Goal: Information Seeking & Learning: Learn about a topic

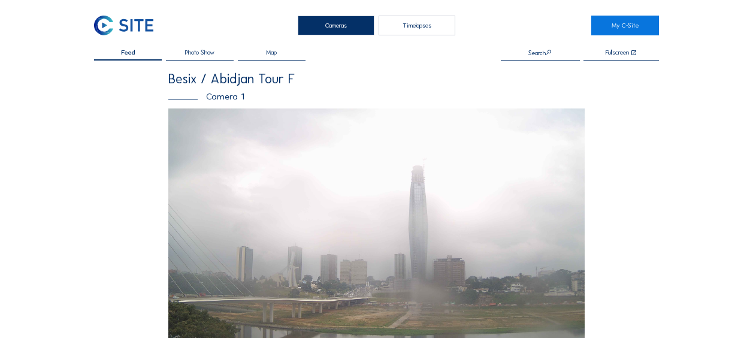
scroll to position [359, 0]
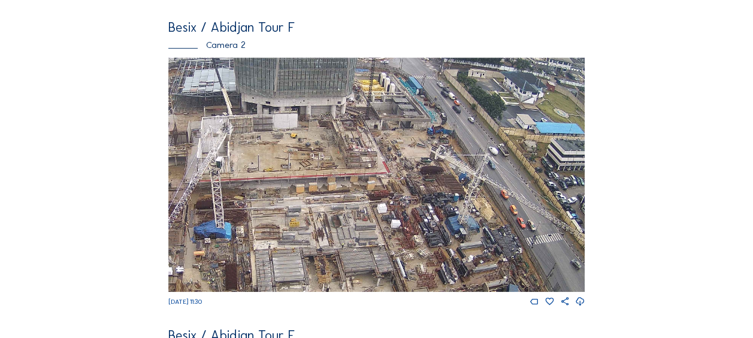
drag, startPoint x: 221, startPoint y: 142, endPoint x: 379, endPoint y: 199, distance: 168.3
click at [381, 200] on img at bounding box center [376, 175] width 416 height 234
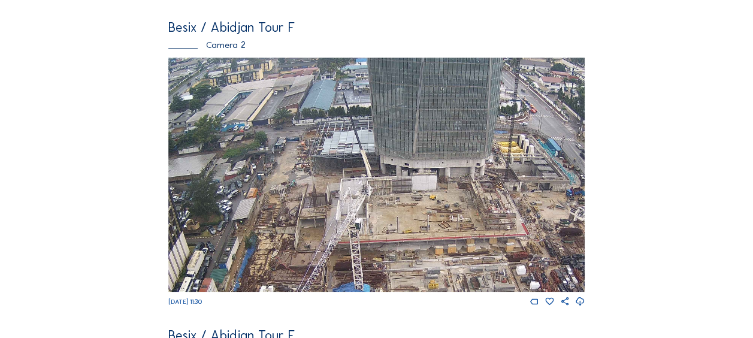
drag, startPoint x: 325, startPoint y: 143, endPoint x: 361, endPoint y: 165, distance: 42.0
click at [363, 166] on img at bounding box center [376, 175] width 416 height 234
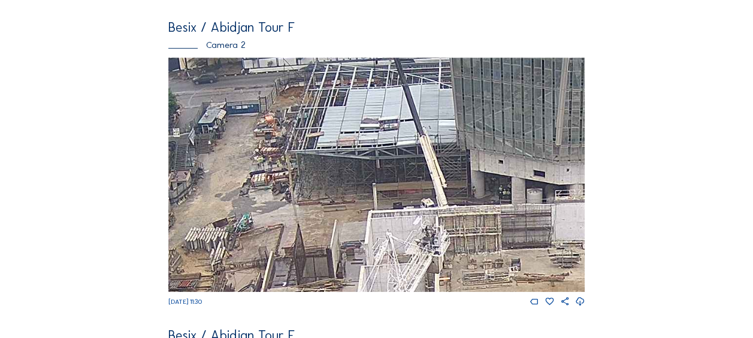
click at [223, 49] on div "Camera 2" at bounding box center [376, 44] width 416 height 9
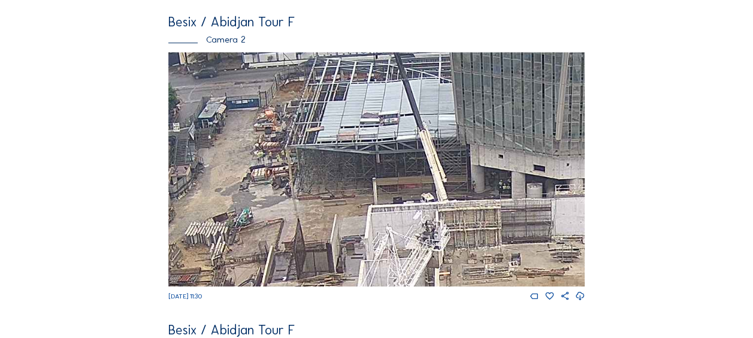
scroll to position [299, 0]
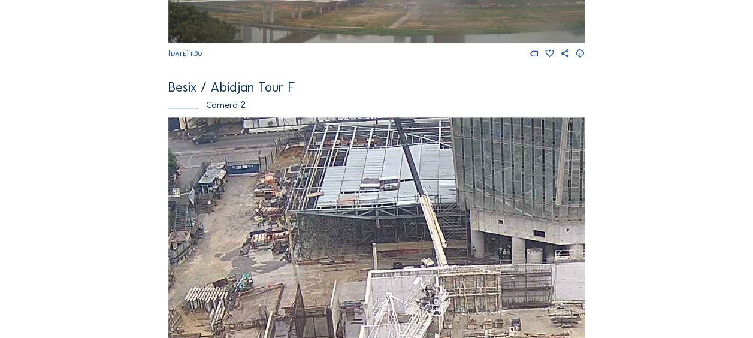
click at [226, 93] on div "Besix / Abidjan Tour F" at bounding box center [376, 87] width 416 height 13
drag, startPoint x: 226, startPoint y: 93, endPoint x: 180, endPoint y: 95, distance: 46.7
click at [180, 94] on div "Besix / Abidjan Tour F" at bounding box center [376, 87] width 416 height 13
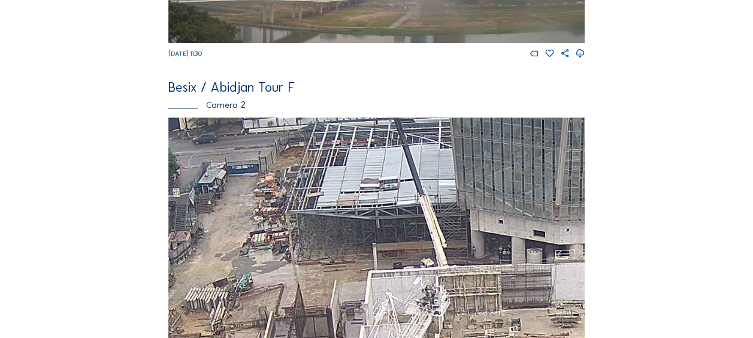
click at [264, 94] on div "Besix / Abidjan Tour F" at bounding box center [376, 87] width 416 height 13
click at [196, 108] on div "Camera 2" at bounding box center [376, 104] width 416 height 9
click at [186, 108] on div "Camera 2" at bounding box center [376, 104] width 416 height 9
click at [185, 108] on div "Camera 2" at bounding box center [376, 104] width 416 height 9
drag, startPoint x: 185, startPoint y: 108, endPoint x: 234, endPoint y: 117, distance: 49.9
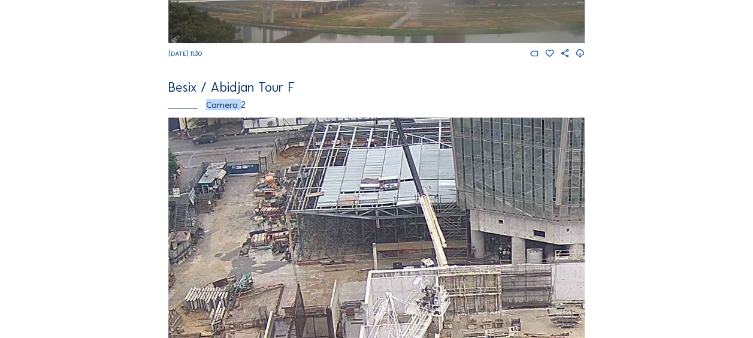
click at [234, 117] on div "Besix / Abidjan Tour F Camera 2" at bounding box center [376, 99] width 416 height 37
click at [234, 109] on div "Camera 2" at bounding box center [376, 104] width 416 height 9
drag, startPoint x: 323, startPoint y: 48, endPoint x: 340, endPoint y: 84, distance: 40.0
click at [340, 84] on div "Besix / Abidjan Tour F Camera 1 Fr 12 Sep 2025 11:30 Besix / Abidjan Tour F Cam…" at bounding box center [376, 244] width 416 height 942
drag, startPoint x: 340, startPoint y: 84, endPoint x: 318, endPoint y: 146, distance: 65.4
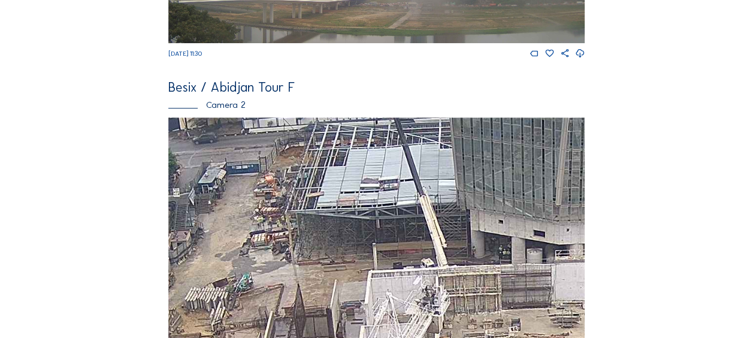
click at [318, 146] on img at bounding box center [376, 234] width 416 height 234
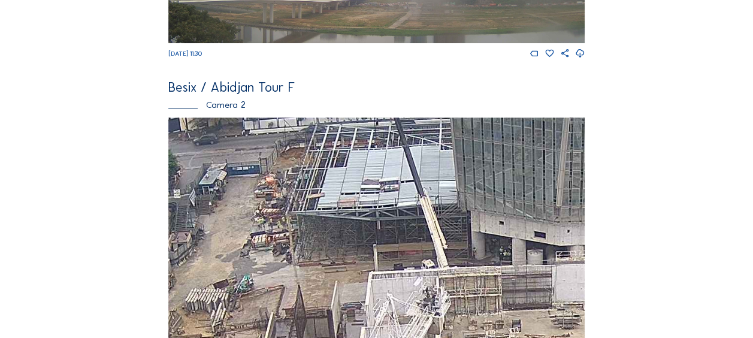
click at [337, 162] on img at bounding box center [376, 234] width 416 height 234
click at [427, 182] on img at bounding box center [376, 234] width 416 height 234
click at [426, 182] on img at bounding box center [376, 234] width 416 height 234
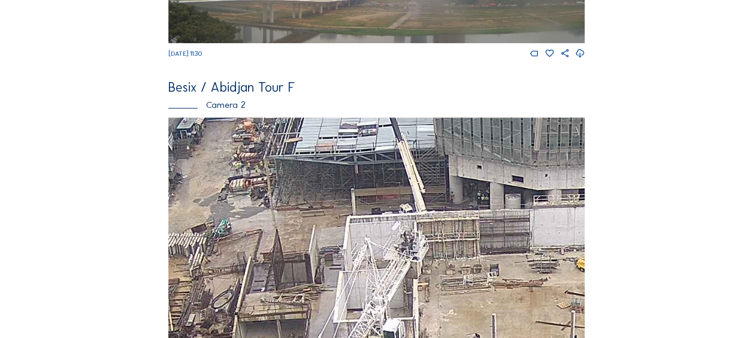
drag, startPoint x: 396, startPoint y: 233, endPoint x: 375, endPoint y: 180, distance: 57.3
click at [375, 179] on img at bounding box center [376, 234] width 416 height 234
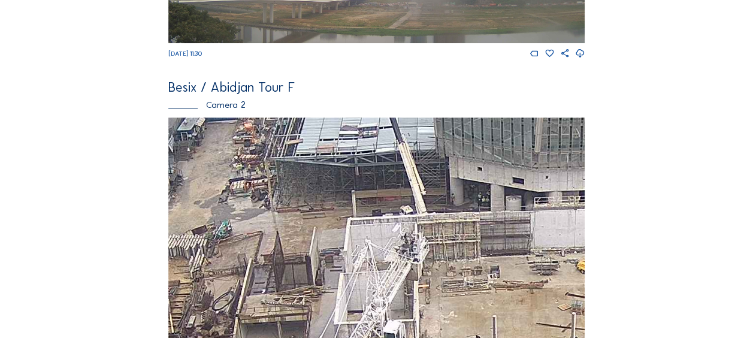
click at [214, 102] on div "Camera 2" at bounding box center [376, 104] width 416 height 9
click at [217, 93] on div "Besix / Abidjan Tour F" at bounding box center [376, 87] width 416 height 13
click at [202, 108] on div "Camera 2" at bounding box center [376, 104] width 416 height 9
click at [208, 109] on div "Camera 2" at bounding box center [376, 104] width 416 height 9
click at [220, 107] on div "Camera 2" at bounding box center [376, 104] width 416 height 9
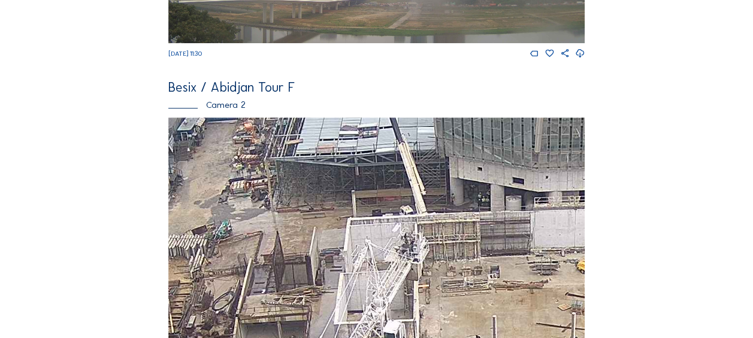
click at [224, 83] on div "Besix / Abidjan Tour F" at bounding box center [376, 87] width 416 height 13
click at [178, 83] on div "Besix / Abidjan Tour F" at bounding box center [376, 87] width 416 height 13
click at [212, 91] on div "Besix / Abidjan Tour F" at bounding box center [376, 87] width 416 height 13
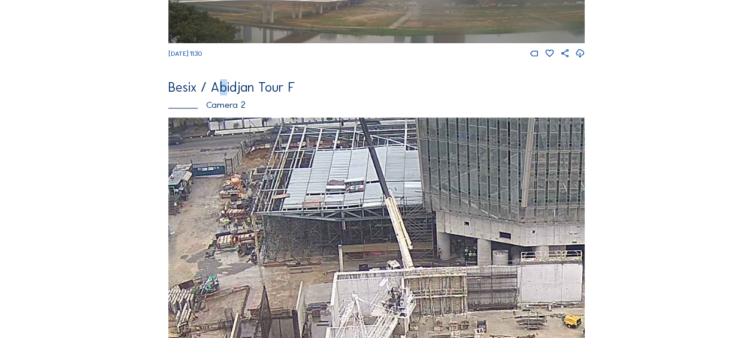
drag, startPoint x: 212, startPoint y: 91, endPoint x: 258, endPoint y: 218, distance: 135.1
click at [259, 219] on img at bounding box center [376, 234] width 416 height 234
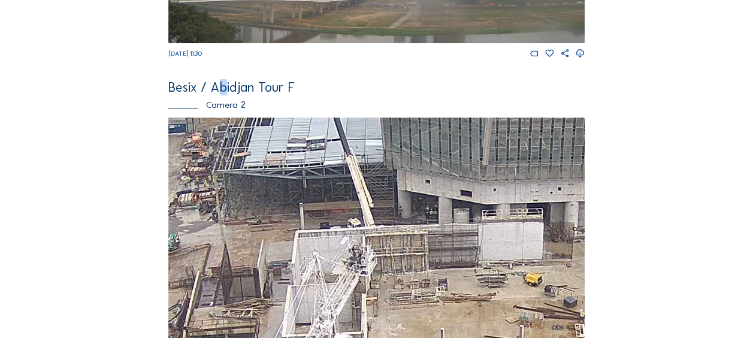
click at [281, 211] on img at bounding box center [376, 234] width 416 height 234
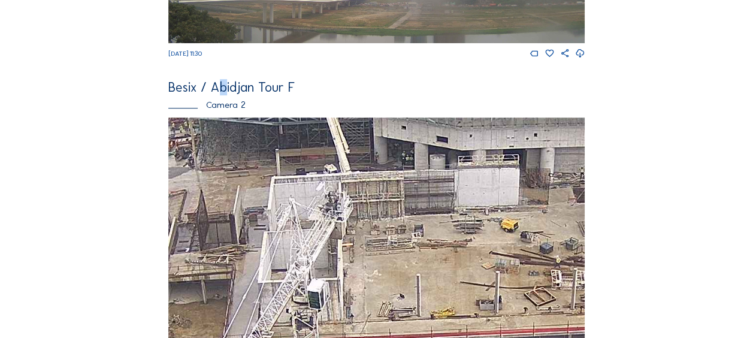
drag, startPoint x: 294, startPoint y: 195, endPoint x: 286, endPoint y: 213, distance: 19.4
click at [291, 193] on img at bounding box center [376, 234] width 416 height 234
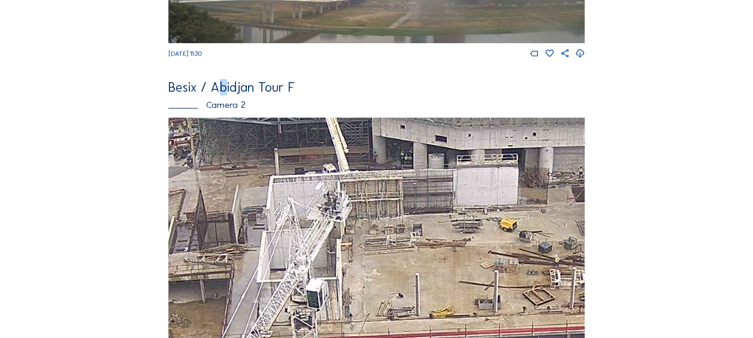
click at [374, 184] on img at bounding box center [376, 234] width 416 height 234
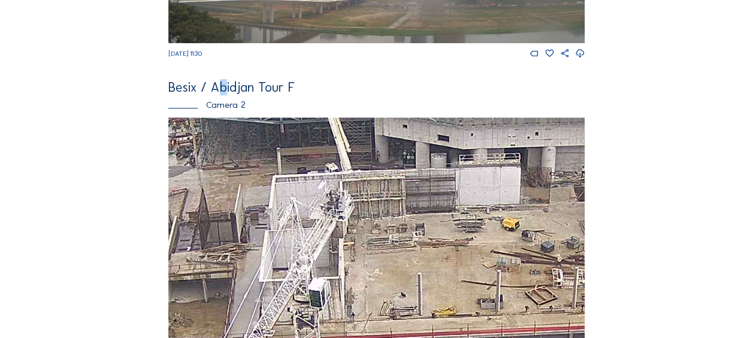
scroll to position [479, 0]
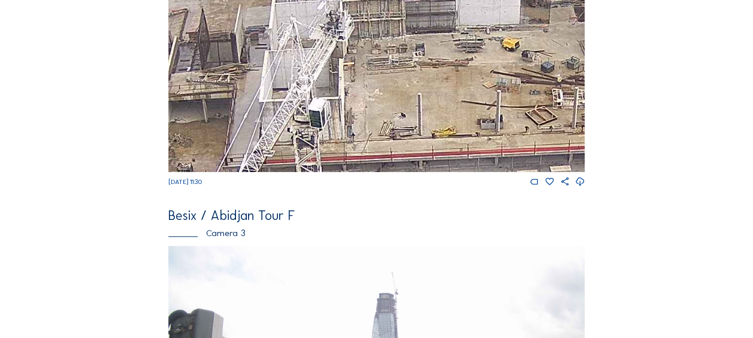
click at [195, 186] on span "[DATE] 11:30" at bounding box center [185, 182] width 34 height 8
click at [202, 186] on span "[DATE] 11:30" at bounding box center [185, 182] width 34 height 8
click at [184, 186] on span "[DATE] 11:30" at bounding box center [185, 182] width 34 height 8
click at [183, 186] on span "[DATE] 11:30" at bounding box center [185, 182] width 34 height 8
click at [397, 83] on img at bounding box center [376, 55] width 416 height 234
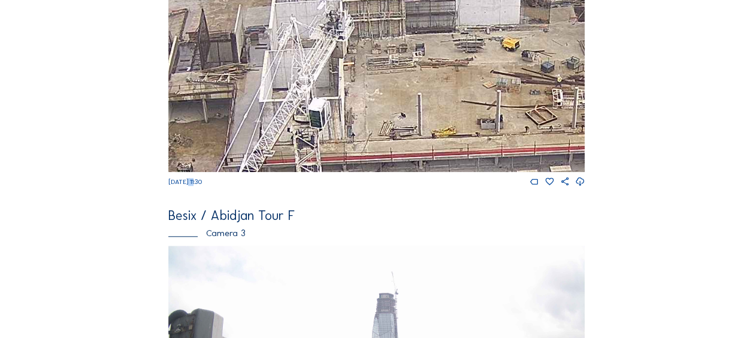
click at [397, 83] on img at bounding box center [376, 55] width 416 height 234
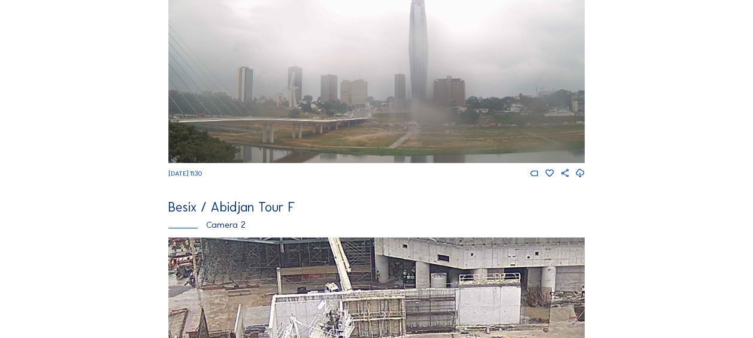
scroll to position [0, 0]
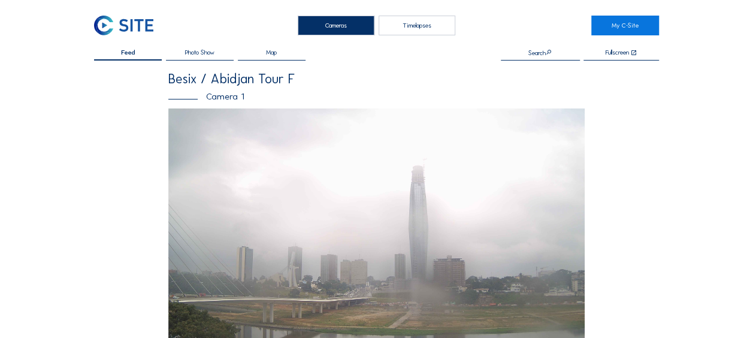
click at [534, 55] on input "text" at bounding box center [540, 52] width 79 height 7
click at [353, 27] on div "Cameras" at bounding box center [336, 26] width 77 height 20
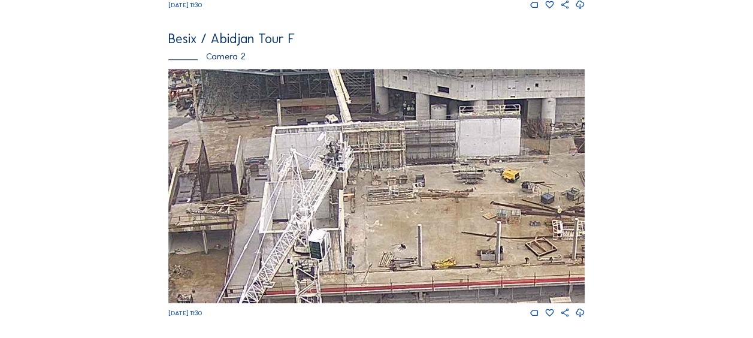
scroll to position [359, 0]
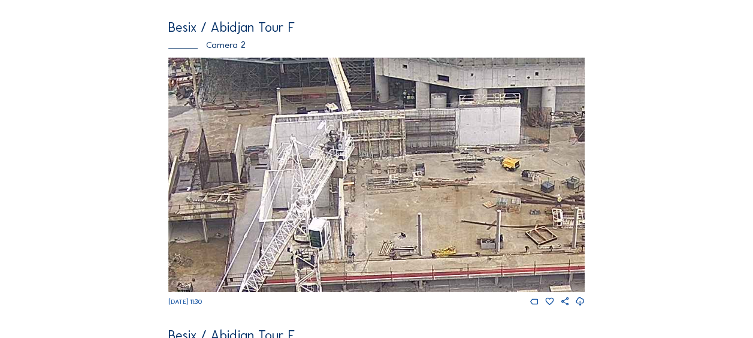
click at [302, 111] on img at bounding box center [376, 175] width 416 height 234
click at [268, 34] on div "Besix / Abidjan Tour F" at bounding box center [376, 27] width 416 height 13
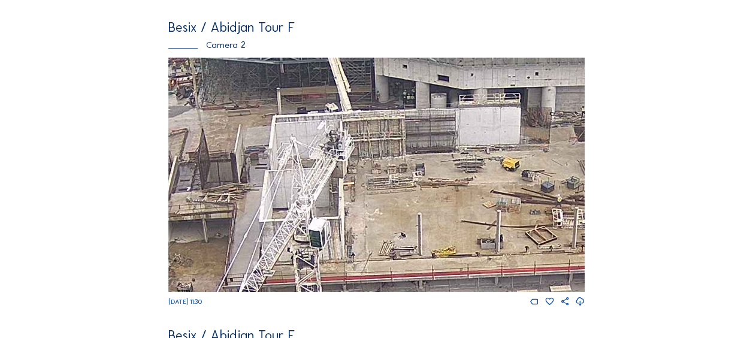
click at [225, 44] on div "Camera 2" at bounding box center [376, 44] width 416 height 9
click at [234, 49] on div "Camera 2" at bounding box center [376, 44] width 416 height 9
click at [238, 48] on div "Camera 2" at bounding box center [376, 44] width 416 height 9
click at [252, 49] on div "Camera 2" at bounding box center [376, 44] width 416 height 9
click at [281, 53] on div "Besix / Abidjan Tour F Camera 2" at bounding box center [376, 39] width 416 height 37
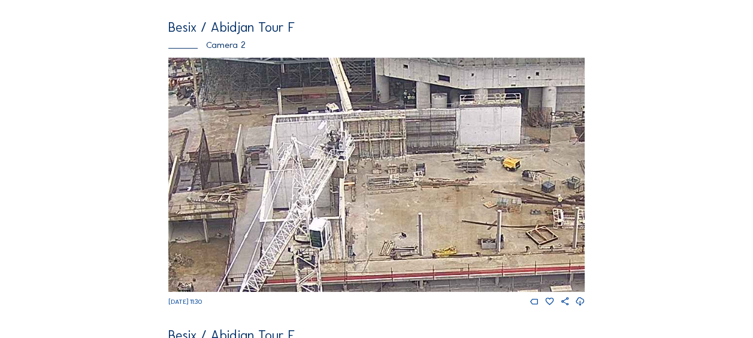
drag, startPoint x: 323, startPoint y: 62, endPoint x: 428, endPoint y: 58, distance: 104.9
click at [327, 61] on img at bounding box center [376, 175] width 416 height 234
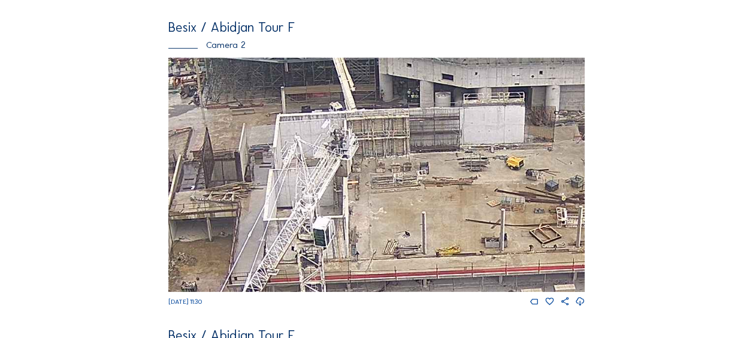
click at [599, 63] on div "Feed Photo Show Map Search Fullscreen Besix / Abidjan Tour F Camera 1 Fr 12 Sep…" at bounding box center [376, 173] width 565 height 966
click at [544, 66] on img at bounding box center [376, 175] width 416 height 234
drag, startPoint x: 243, startPoint y: 66, endPoint x: 188, endPoint y: 63, distance: 55.2
click at [242, 66] on img at bounding box center [376, 175] width 416 height 234
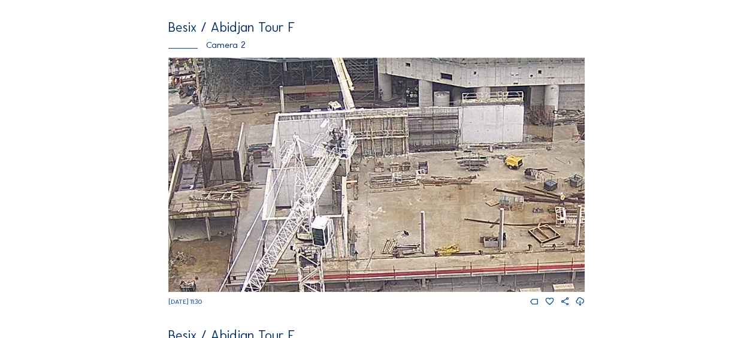
click at [184, 62] on img at bounding box center [376, 175] width 416 height 234
click at [178, 47] on div "Camera 2" at bounding box center [376, 44] width 416 height 9
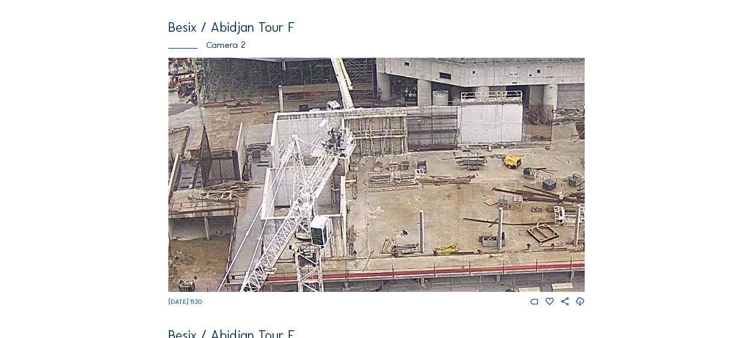
drag, startPoint x: 173, startPoint y: 63, endPoint x: 174, endPoint y: 71, distance: 8.0
click at [172, 63] on img at bounding box center [376, 175] width 416 height 234
drag, startPoint x: 179, startPoint y: 80, endPoint x: 183, endPoint y: 89, distance: 10.2
click at [180, 80] on img at bounding box center [376, 175] width 416 height 234
click at [182, 305] on span "[DATE] 11:30" at bounding box center [185, 302] width 34 height 8
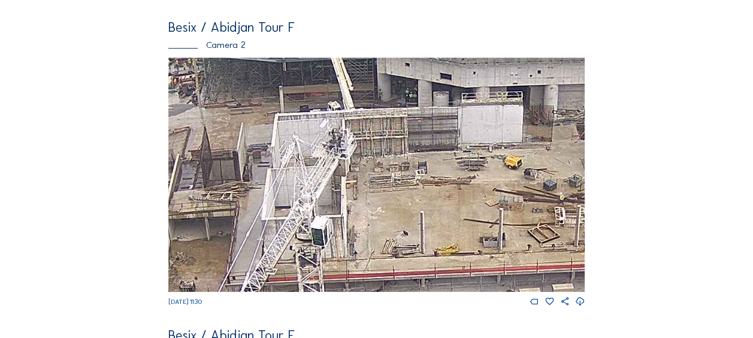
drag, startPoint x: 213, startPoint y: 305, endPoint x: 220, endPoint y: 305, distance: 7.2
click at [202, 305] on span "[DATE] 11:30" at bounding box center [185, 302] width 34 height 8
click at [183, 32] on div "Besix / Abidjan Tour F" at bounding box center [376, 27] width 416 height 13
click at [258, 22] on div "Besix / Abidjan Tour F" at bounding box center [376, 27] width 416 height 13
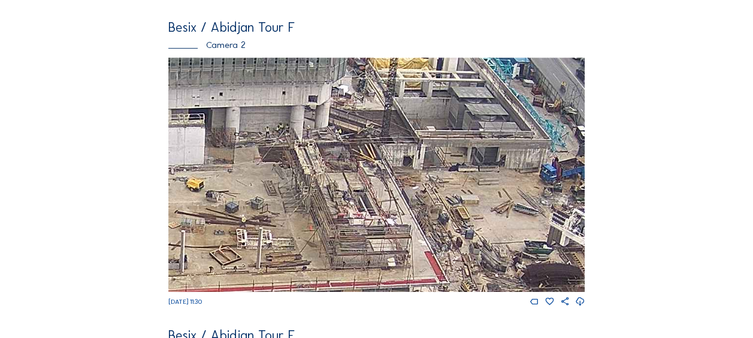
drag, startPoint x: 482, startPoint y: 217, endPoint x: 164, endPoint y: 239, distance: 318.8
click at [164, 239] on div "Feed Photo Show Map Search Fullscreen Besix / Abidjan Tour F Camera 1 Fr 12 Sep…" at bounding box center [376, 173] width 565 height 966
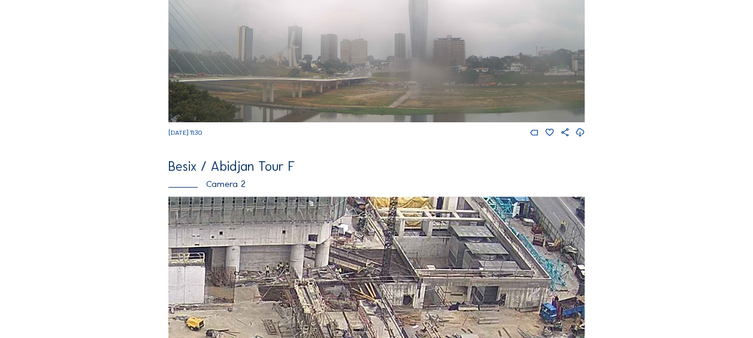
scroll to position [0, 0]
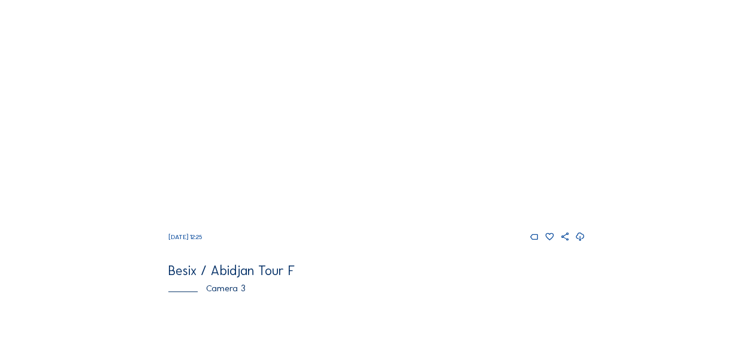
scroll to position [479, 0]
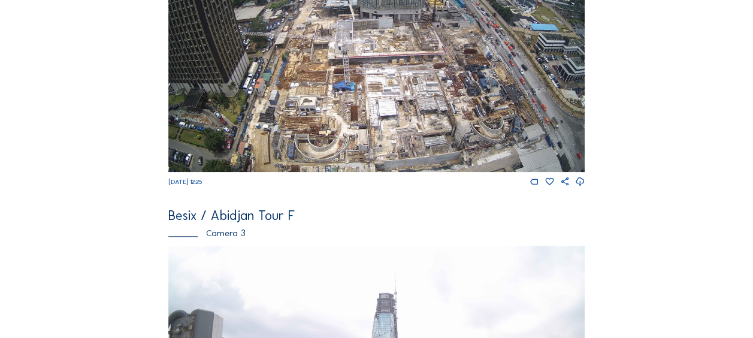
click at [182, 82] on img at bounding box center [376, 55] width 416 height 234
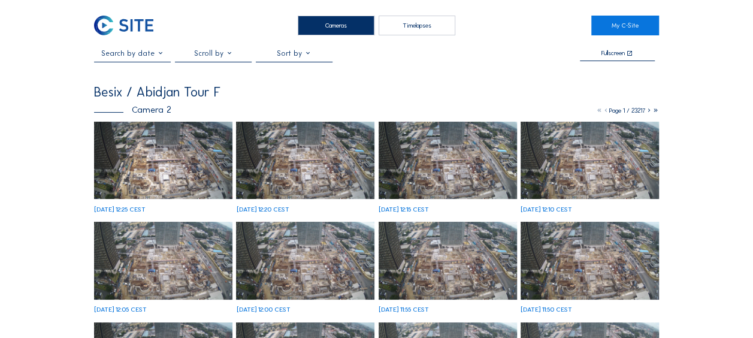
click at [205, 178] on img at bounding box center [163, 161] width 138 height 78
